Goal: Task Accomplishment & Management: Complete application form

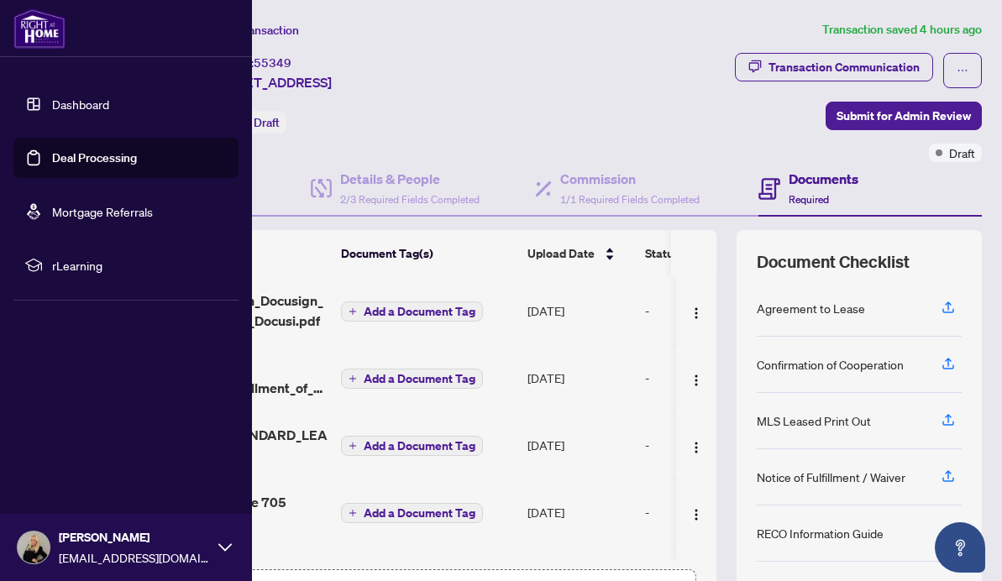
click at [55, 162] on link "Deal Processing" at bounding box center [94, 157] width 85 height 15
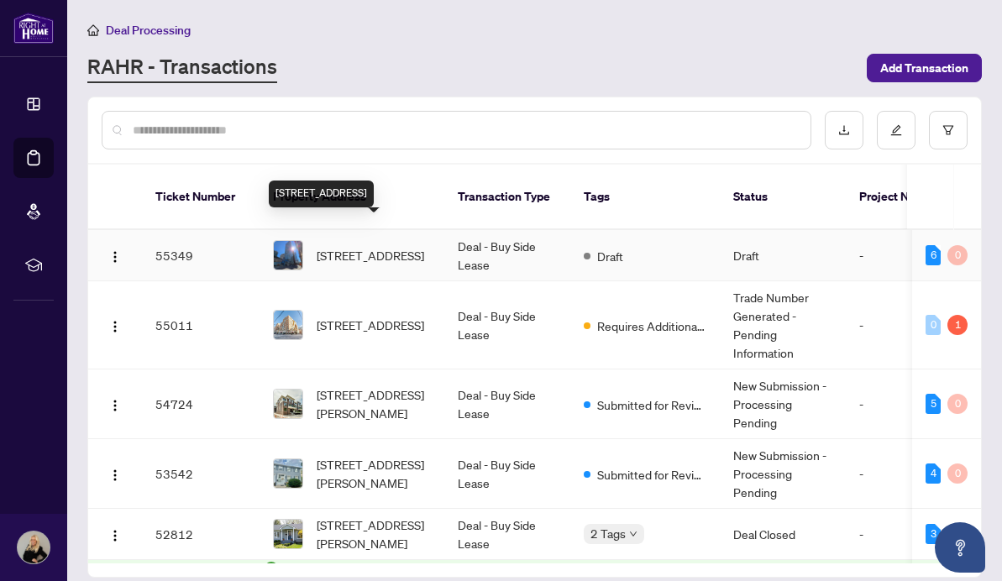
click at [348, 246] on span "[STREET_ADDRESS]" at bounding box center [371, 255] width 108 height 18
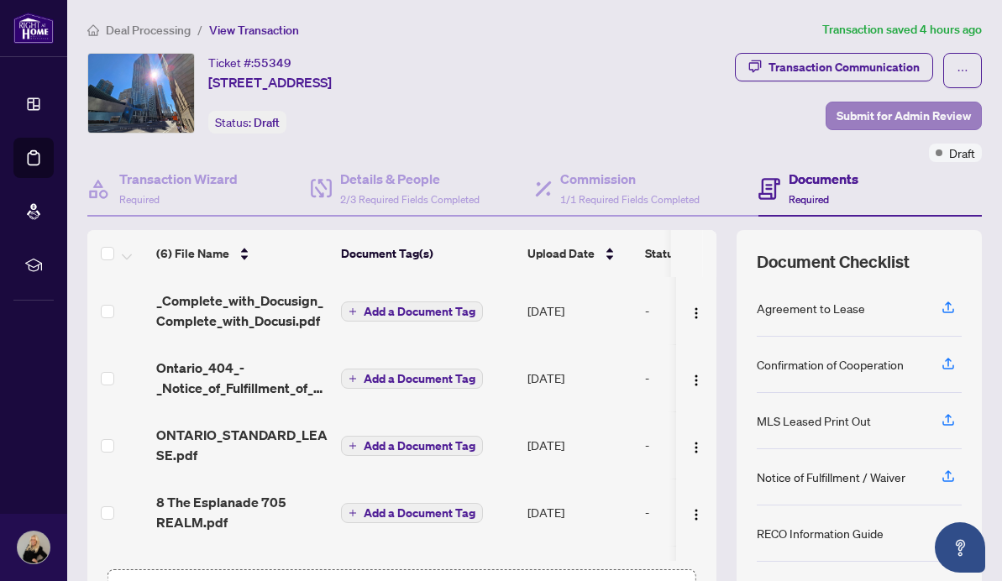
click at [896, 113] on span "Submit for Admin Review" at bounding box center [904, 115] width 134 height 27
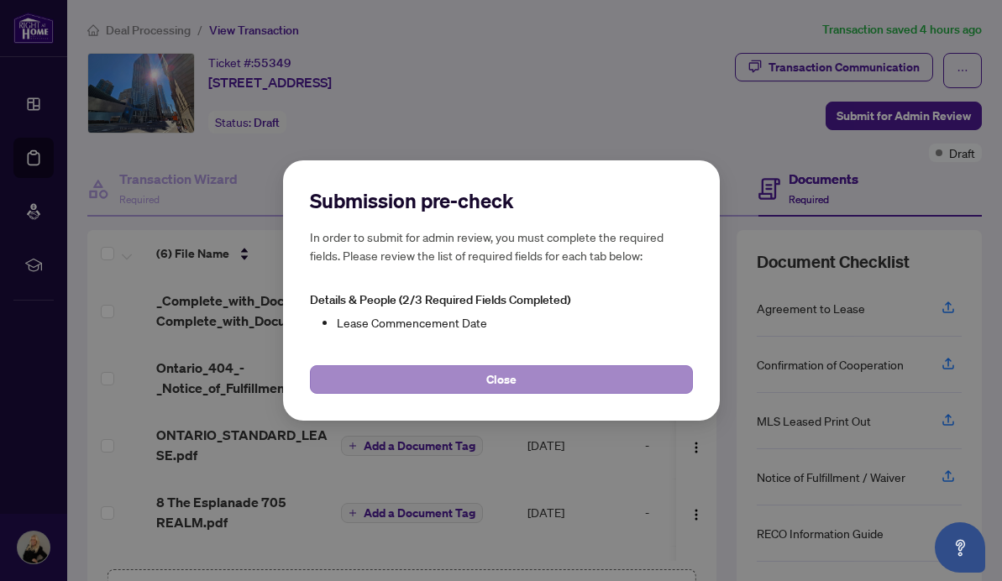
click at [481, 375] on button "Close" at bounding box center [501, 379] width 383 height 29
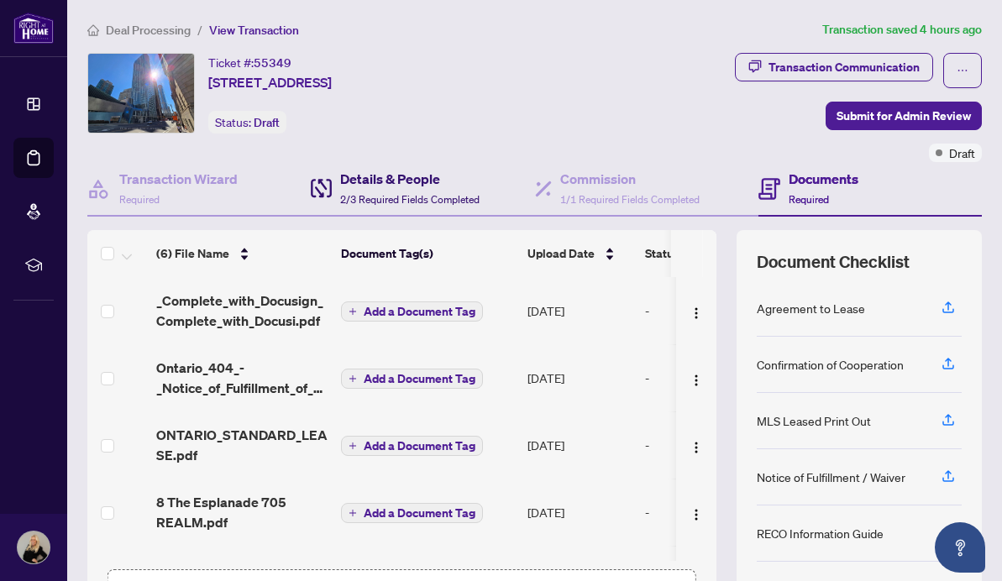
click at [388, 188] on h4 "Details & People" at bounding box center [409, 179] width 139 height 20
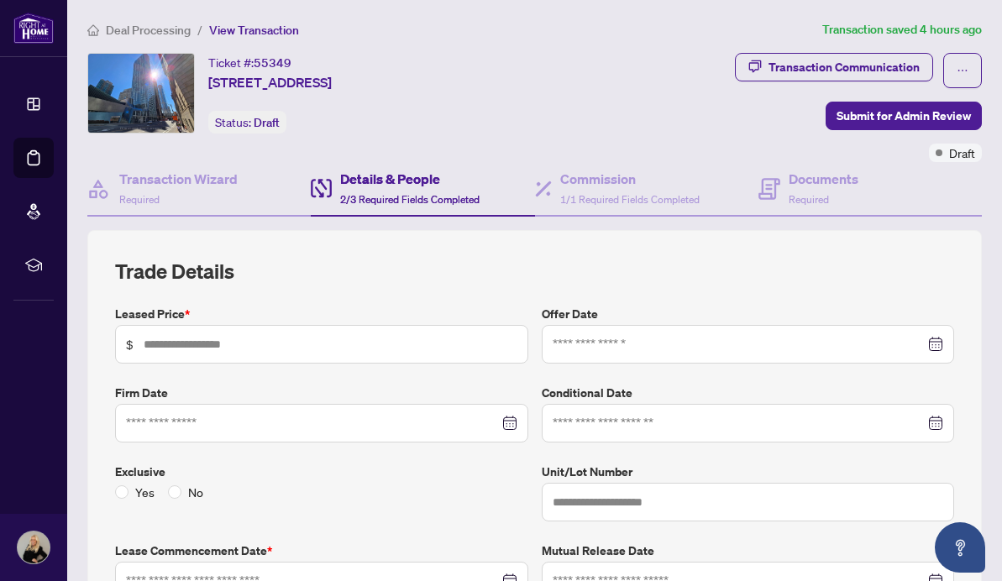
type input "*****"
type input "***"
type input "**********"
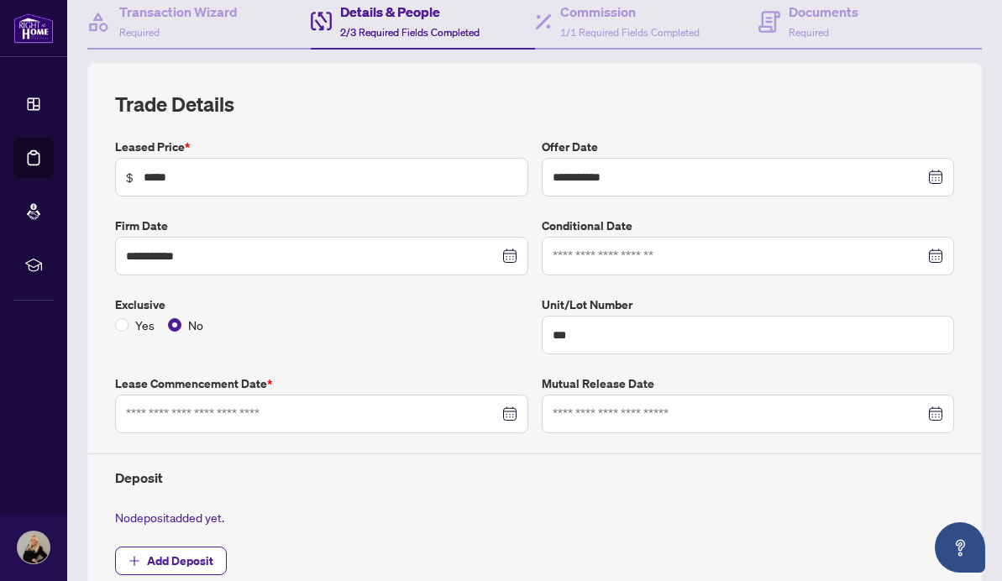
scroll to position [187, 0]
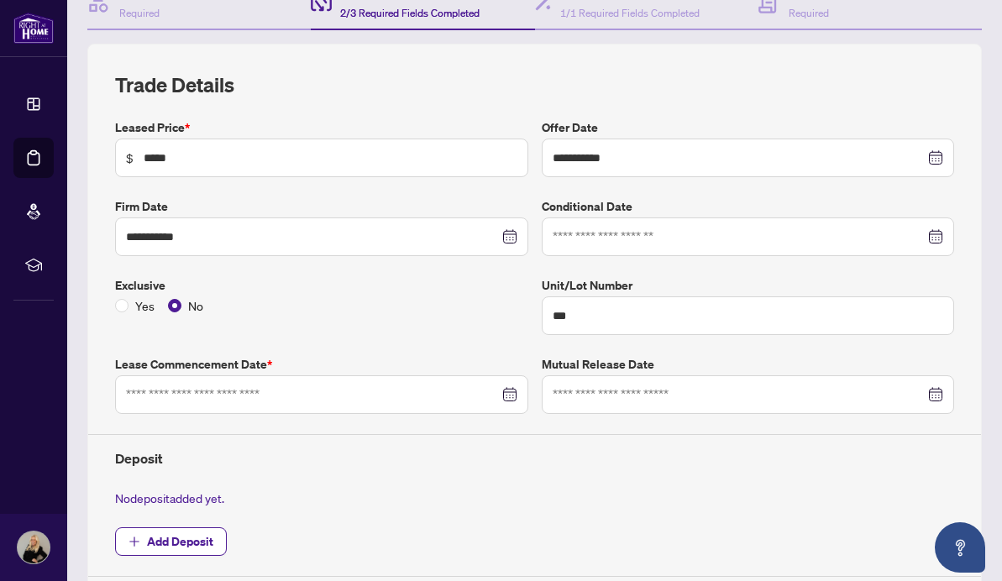
click at [509, 391] on div at bounding box center [322, 395] width 392 height 18
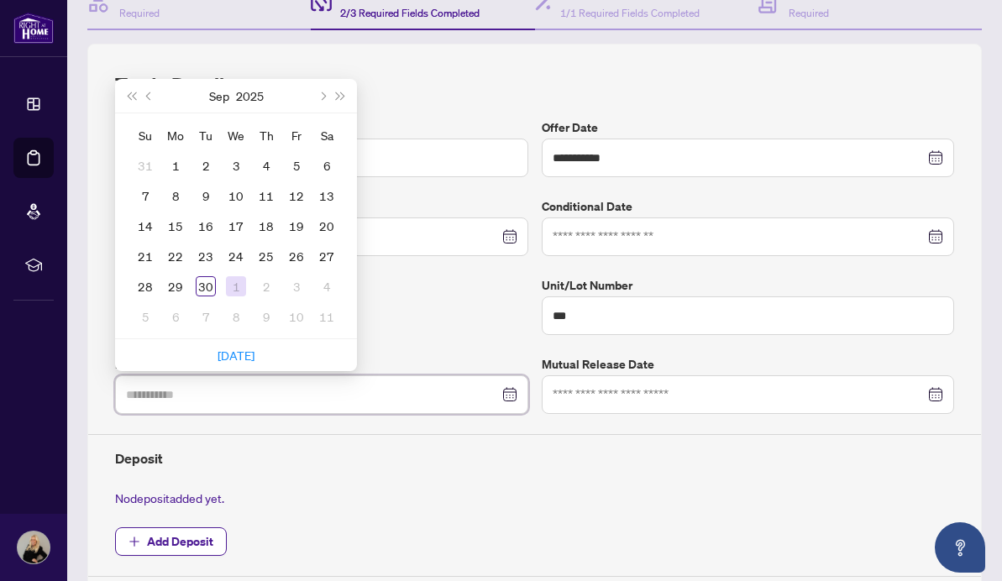
type input "**********"
click at [238, 278] on div "1" at bounding box center [236, 286] width 20 height 20
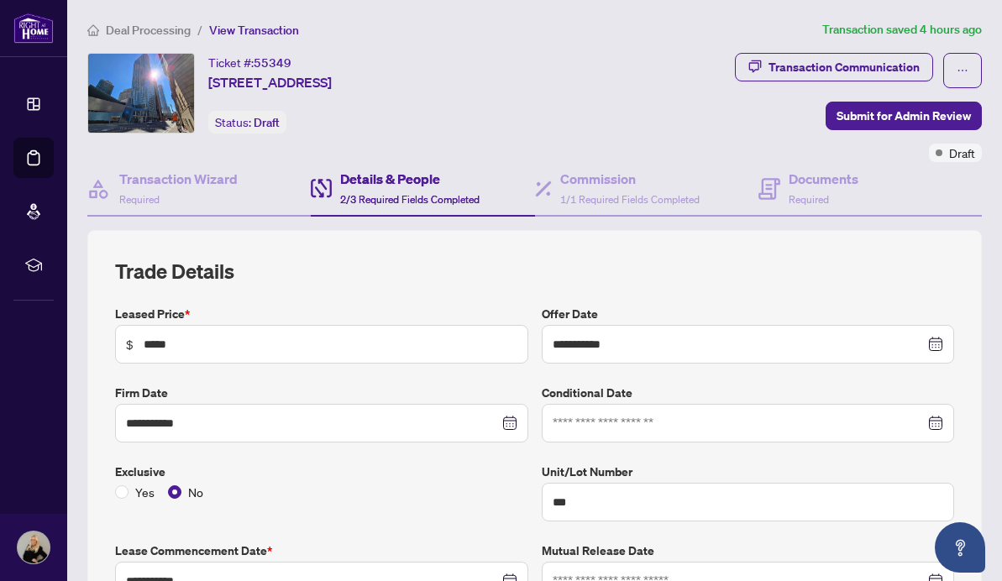
scroll to position [0, 0]
click at [912, 114] on span "Submit for Admin Review" at bounding box center [904, 115] width 134 height 27
click at [864, 110] on span "Submit for Admin Review" at bounding box center [904, 115] width 134 height 27
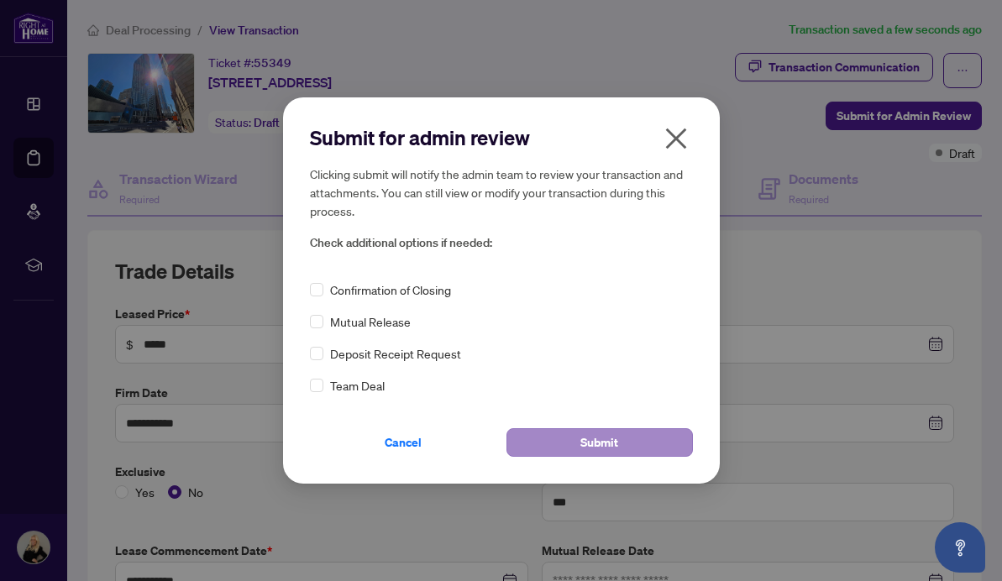
click at [609, 444] on span "Submit" at bounding box center [600, 442] width 38 height 27
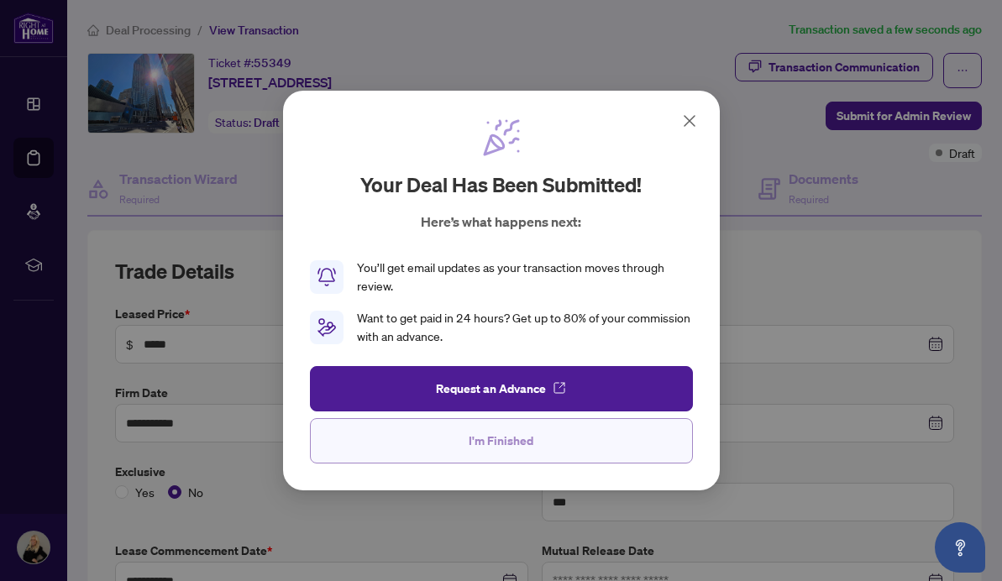
click at [541, 441] on button "I'm Finished" at bounding box center [501, 440] width 383 height 45
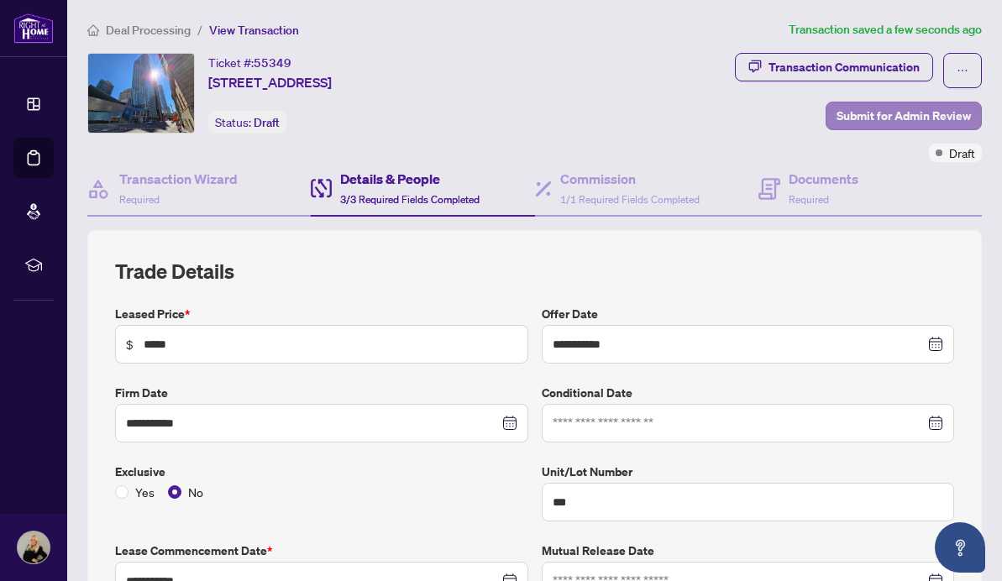
click at [860, 114] on span "Submit for Admin Review" at bounding box center [904, 115] width 134 height 27
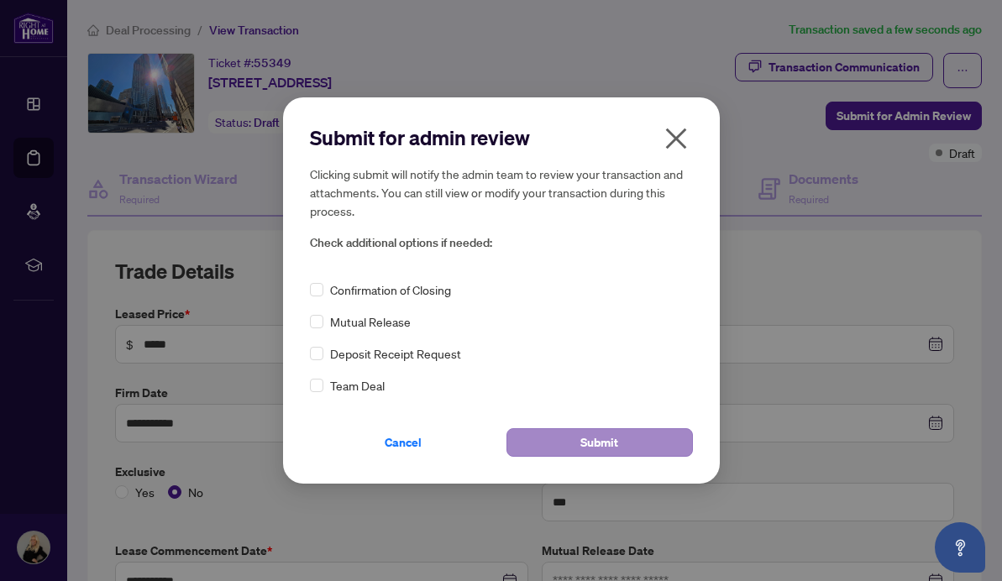
click at [575, 442] on button "Submit" at bounding box center [600, 442] width 187 height 29
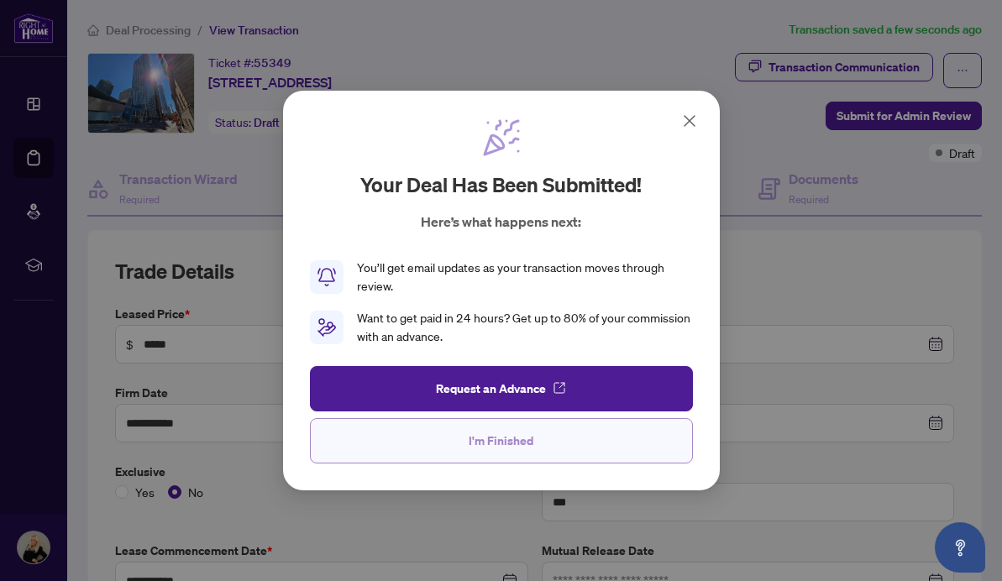
click at [479, 442] on span "I'm Finished" at bounding box center [501, 441] width 65 height 27
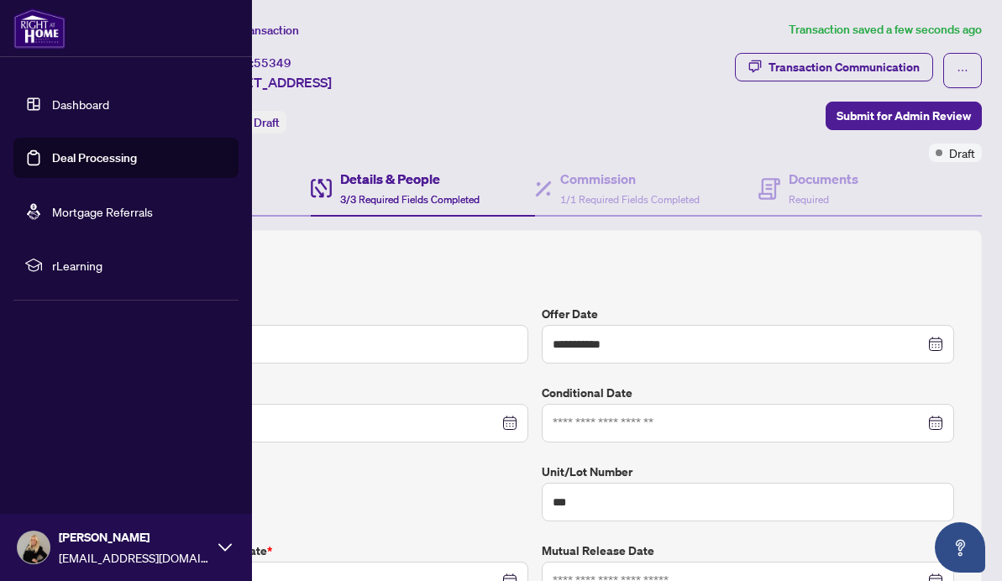
click at [84, 151] on link "Deal Processing" at bounding box center [94, 157] width 85 height 15
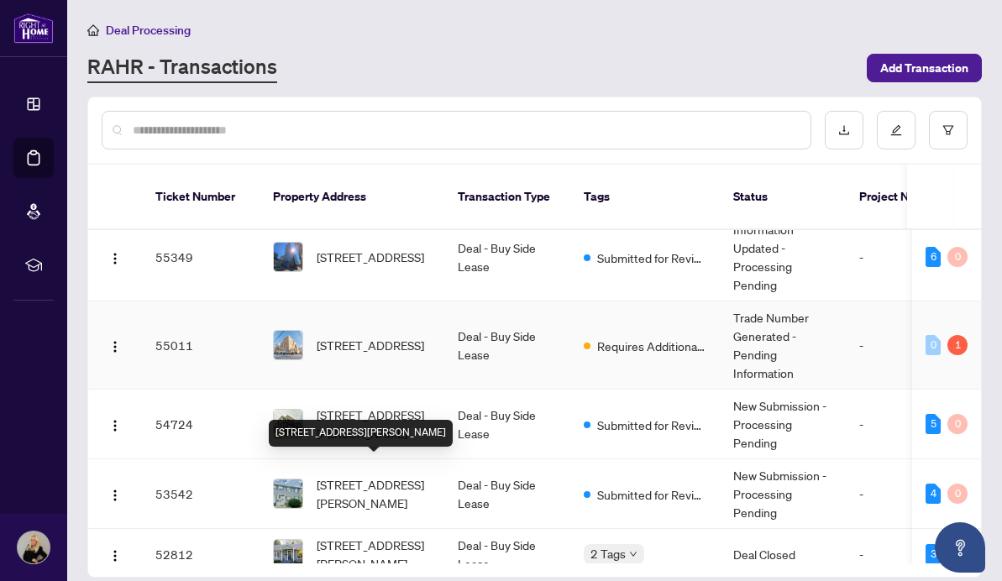
scroll to position [16, 0]
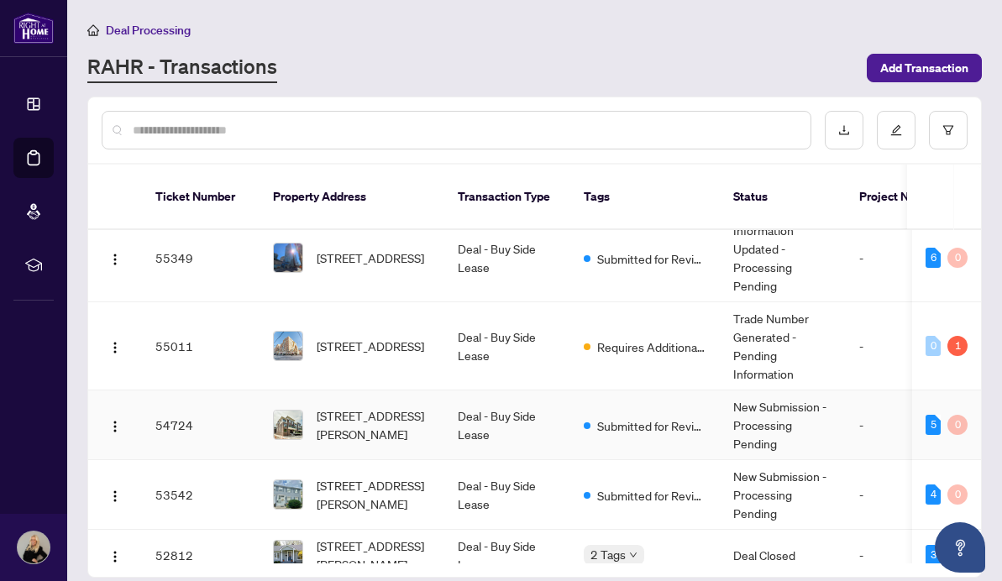
click at [165, 409] on td "54724" at bounding box center [201, 426] width 118 height 70
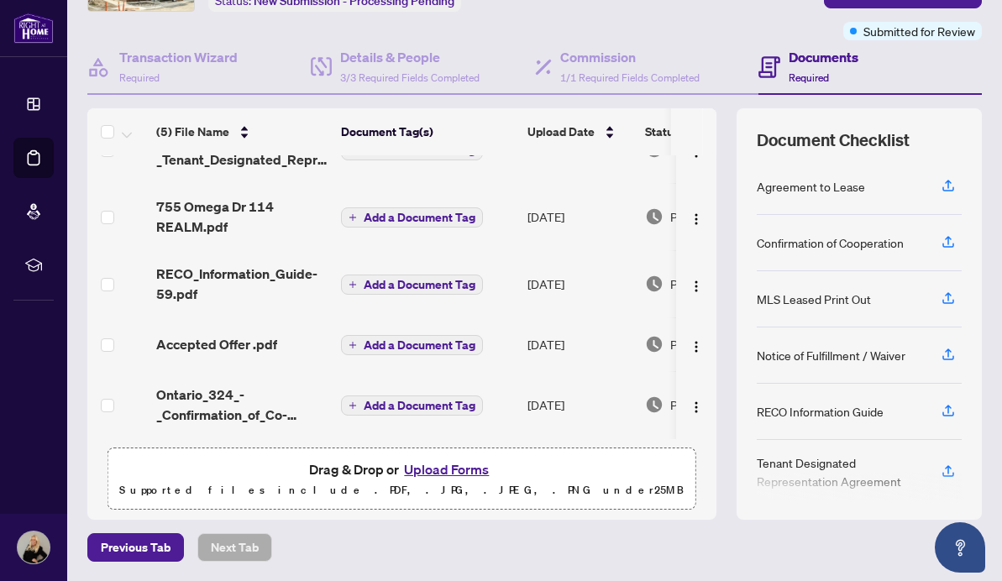
click at [445, 464] on button "Upload Forms" at bounding box center [446, 470] width 95 height 22
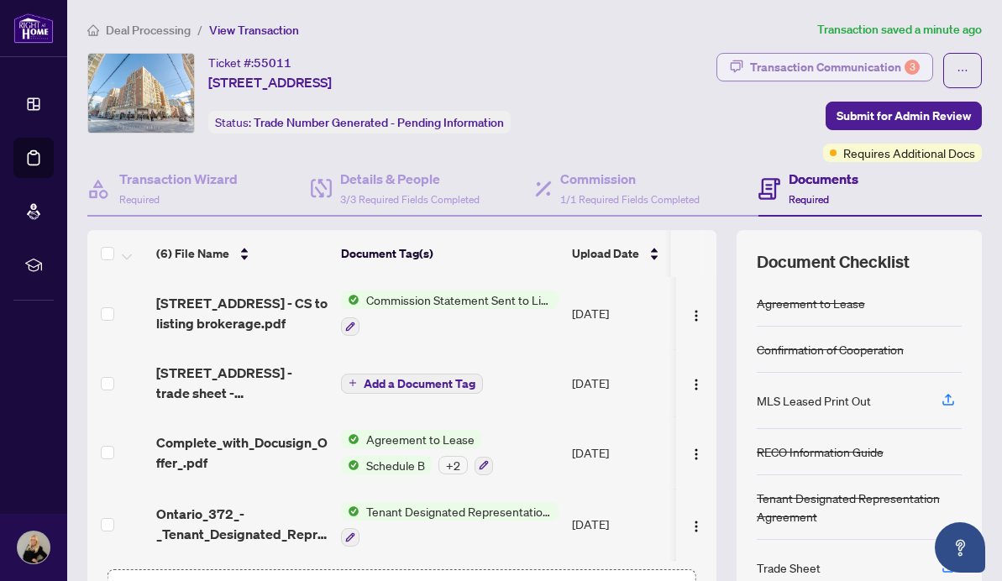
click at [837, 65] on div "Transaction Communication 3" at bounding box center [835, 67] width 170 height 27
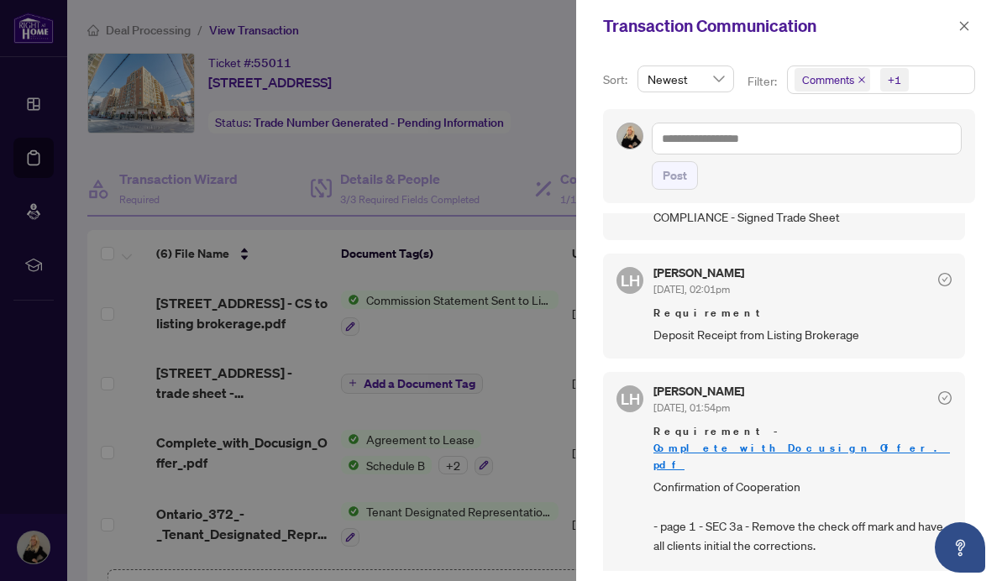
scroll to position [340, 0]
